Goal: Task Accomplishment & Management: Manage account settings

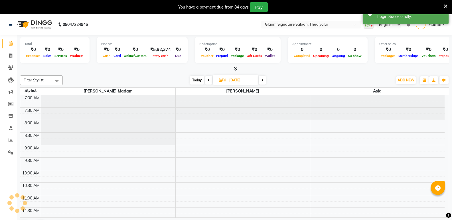
click at [444, 6] on icon at bounding box center [446, 6] width 4 height 5
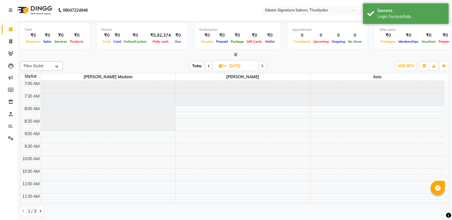
click at [339, 9] on input "text" at bounding box center [305, 11] width 83 height 6
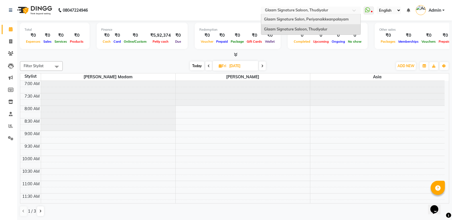
click at [341, 20] on span "Glaam Signature Salon, Periyanaikkeanpalayam" at bounding box center [306, 19] width 85 height 5
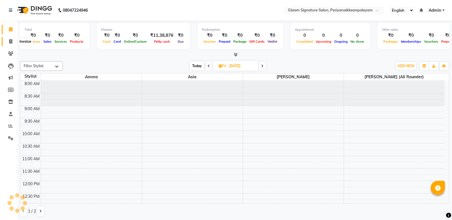
drag, startPoint x: 11, startPoint y: 40, endPoint x: 21, endPoint y: 37, distance: 10.6
click at [11, 40] on icon at bounding box center [10, 41] width 3 height 4
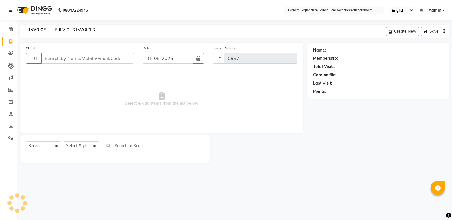
click at [59, 32] on link "PREVIOUS INVOICES" at bounding box center [75, 29] width 40 height 5
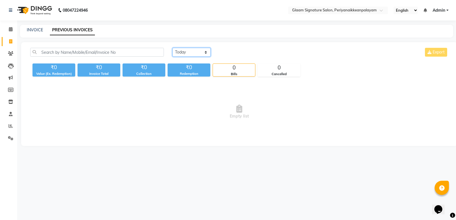
click at [185, 53] on select "[DATE] [DATE] Custom Range" at bounding box center [192, 52] width 38 height 9
select select "range"
click at [173, 48] on select "[DATE] [DATE] Custom Range" at bounding box center [192, 52] width 38 height 9
click at [237, 52] on input "01-09-2025" at bounding box center [238, 52] width 40 height 8
select select "9"
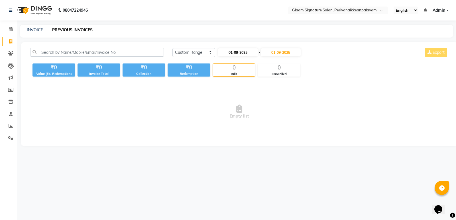
select select "2025"
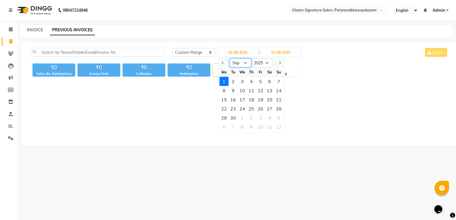
click at [245, 63] on select "Jan Feb Mar Apr May Jun [DATE] Aug Sep Oct Nov Dec" at bounding box center [241, 63] width 22 height 9
select select "8"
click at [230, 59] on select "Jan Feb Mar Apr May Jun [DATE] Aug Sep Oct Nov Dec" at bounding box center [241, 63] width 22 height 9
click at [260, 80] on div "1" at bounding box center [260, 81] width 9 height 9
type input "[DATE]"
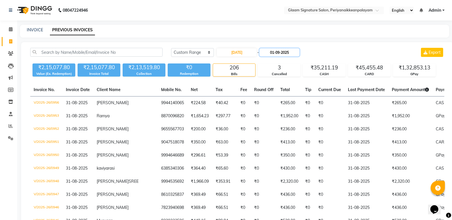
click at [290, 53] on input "01-09-2025" at bounding box center [280, 52] width 40 height 8
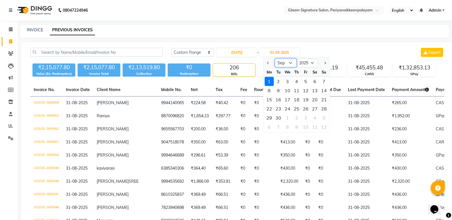
click at [285, 62] on select "Aug Sep Oct Nov Dec" at bounding box center [286, 63] width 22 height 9
select select "8"
click at [275, 59] on select "Aug Sep Oct Nov Dec" at bounding box center [286, 63] width 22 height 9
click at [325, 117] on div "31" at bounding box center [323, 118] width 9 height 9
type input "31-08-2025"
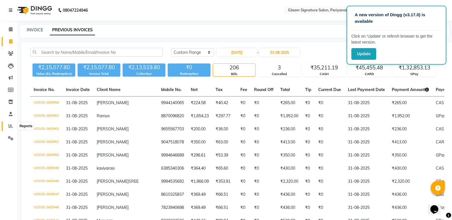
click at [11, 127] on icon at bounding box center [11, 126] width 4 height 4
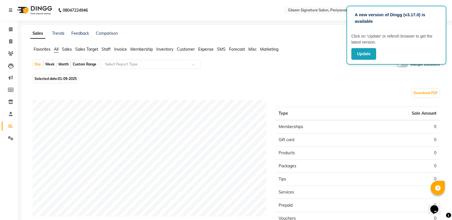
click at [83, 66] on div "Custom Range" at bounding box center [84, 64] width 27 height 8
select select "9"
select select "2025"
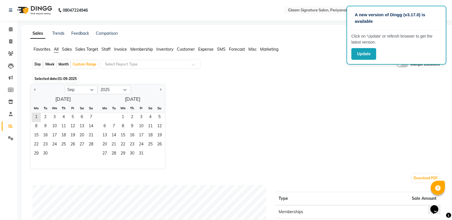
click at [107, 48] on span "Staff" at bounding box center [106, 49] width 9 height 5
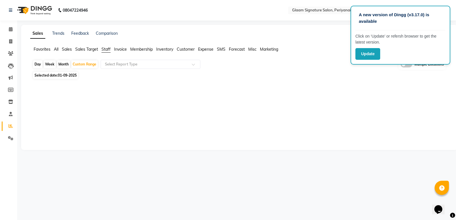
click at [62, 64] on div "Month" at bounding box center [63, 64] width 13 height 8
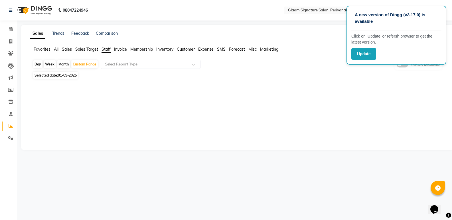
select select "9"
select select "2025"
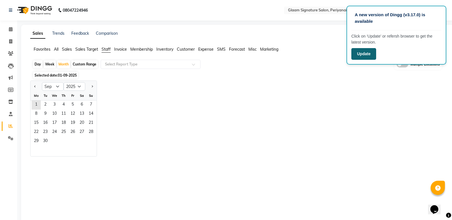
click at [371, 53] on button "Update" at bounding box center [363, 54] width 25 height 12
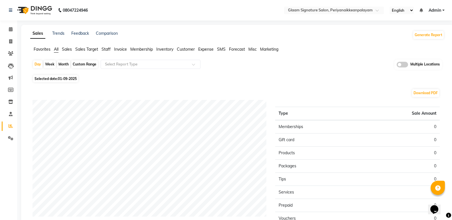
click at [109, 48] on span "Staff" at bounding box center [106, 49] width 9 height 5
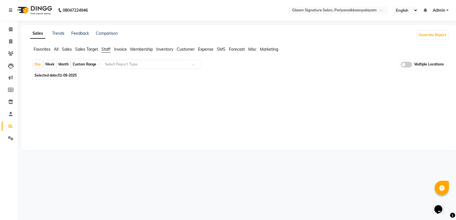
click at [64, 64] on div "Month" at bounding box center [63, 64] width 13 height 8
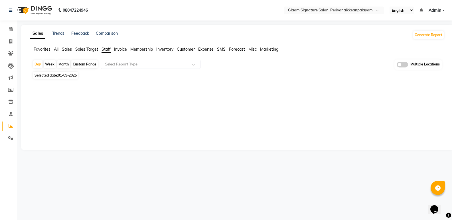
select select "9"
select select "2025"
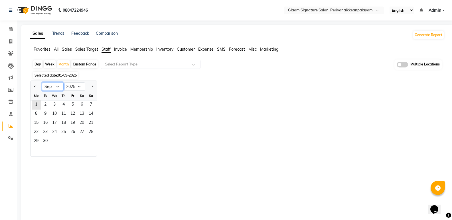
click at [60, 85] on select "Jan Feb Mar Apr May Jun [DATE] Aug Sep Oct Nov Dec" at bounding box center [53, 86] width 22 height 9
select select "8"
click at [42, 82] on select "Jan Feb Mar Apr May Jun [DATE] Aug Sep Oct Nov Dec" at bounding box center [53, 86] width 22 height 9
click at [73, 105] on span "1" at bounding box center [72, 105] width 9 height 9
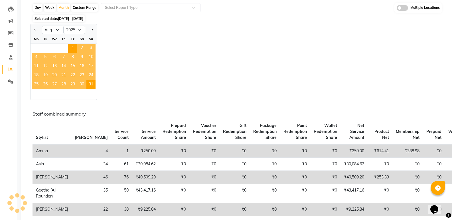
scroll to position [57, 0]
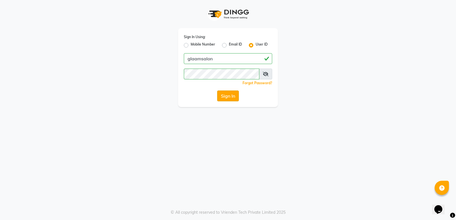
click at [232, 97] on button "Sign In" at bounding box center [228, 96] width 22 height 11
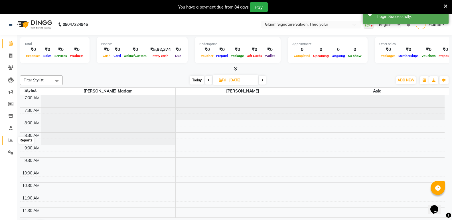
drag, startPoint x: 11, startPoint y: 141, endPoint x: 25, endPoint y: 144, distance: 14.6
click at [11, 141] on icon at bounding box center [11, 140] width 4 height 4
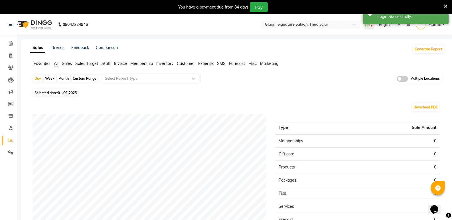
click at [107, 63] on span "Staff" at bounding box center [106, 63] width 9 height 5
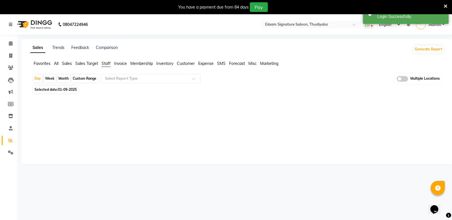
click at [67, 78] on div "Month" at bounding box center [63, 79] width 13 height 8
select select "9"
select select "2025"
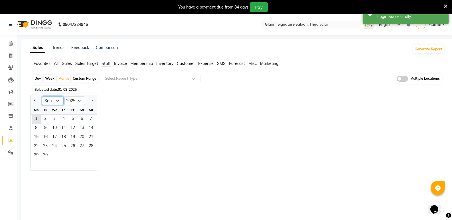
click at [58, 102] on select "Jan Feb Mar Apr May Jun [DATE] Aug Sep Oct Nov Dec" at bounding box center [53, 101] width 22 height 9
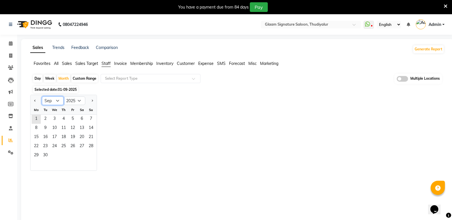
select select "8"
click at [42, 97] on select "Jan Feb Mar Apr May Jun [DATE] Aug Sep Oct Nov Dec" at bounding box center [53, 101] width 22 height 9
click at [72, 118] on span "1" at bounding box center [72, 119] width 9 height 9
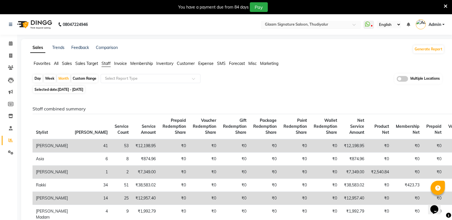
click at [343, 25] on input "text" at bounding box center [305, 25] width 83 height 6
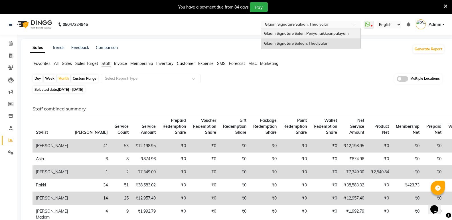
click at [343, 34] on span "Glaam Signature Salon, Periyanaikkeanpalayam" at bounding box center [306, 33] width 85 height 5
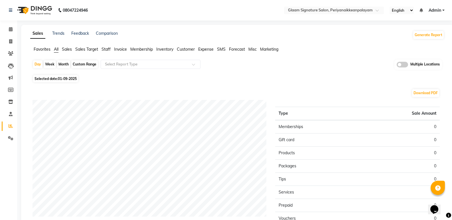
click at [105, 48] on span "Staff" at bounding box center [106, 49] width 9 height 5
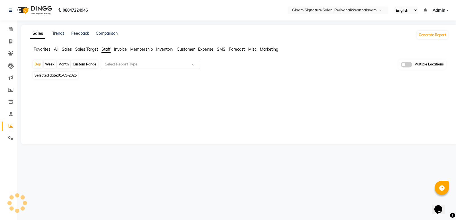
click at [64, 66] on div "Month" at bounding box center [63, 64] width 13 height 8
select select "9"
select select "2025"
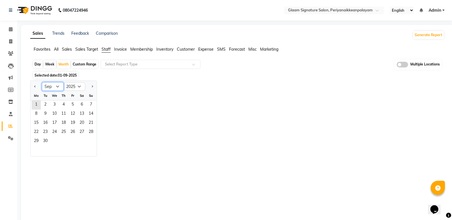
click at [58, 87] on select "Jan Feb Mar Apr May Jun [DATE] Aug Sep Oct Nov Dec" at bounding box center [53, 86] width 22 height 9
select select "8"
click at [42, 82] on select "Jan Feb Mar Apr May Jun [DATE] Aug Sep Oct Nov Dec" at bounding box center [53, 86] width 22 height 9
click at [72, 104] on span "1" at bounding box center [72, 105] width 9 height 9
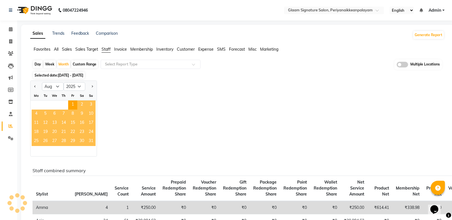
drag, startPoint x: 92, startPoint y: 143, endPoint x: 96, endPoint y: 138, distance: 5.9
click at [92, 143] on span "31" at bounding box center [90, 141] width 9 height 9
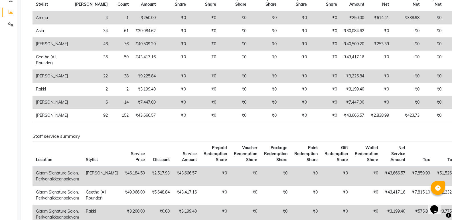
scroll to position [86, 0]
